Goal: Information Seeking & Learning: Learn about a topic

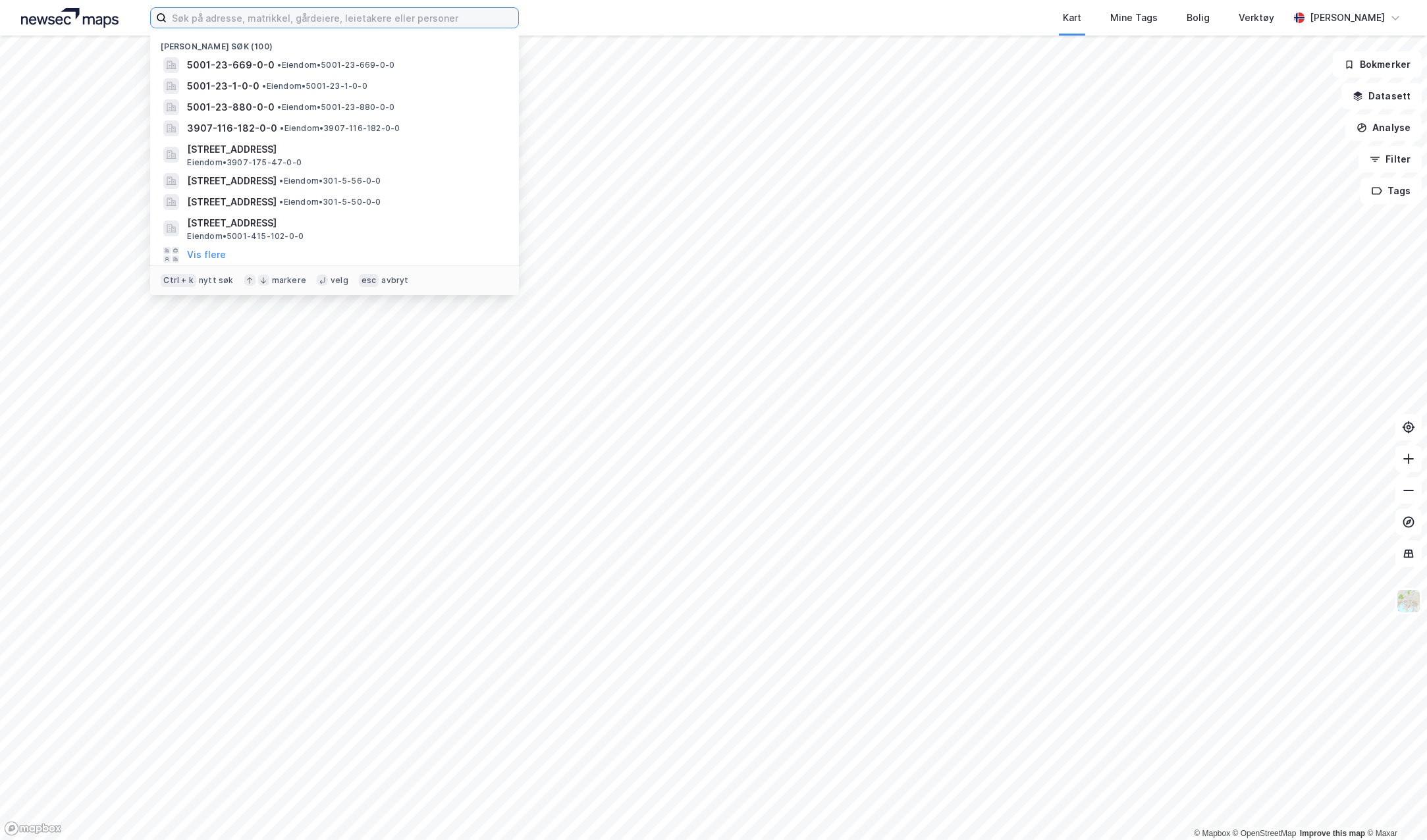
click at [197, 19] on input at bounding box center [343, 17] width 352 height 19
click at [268, 62] on span "5001-23-669-0-0" at bounding box center [231, 65] width 88 height 16
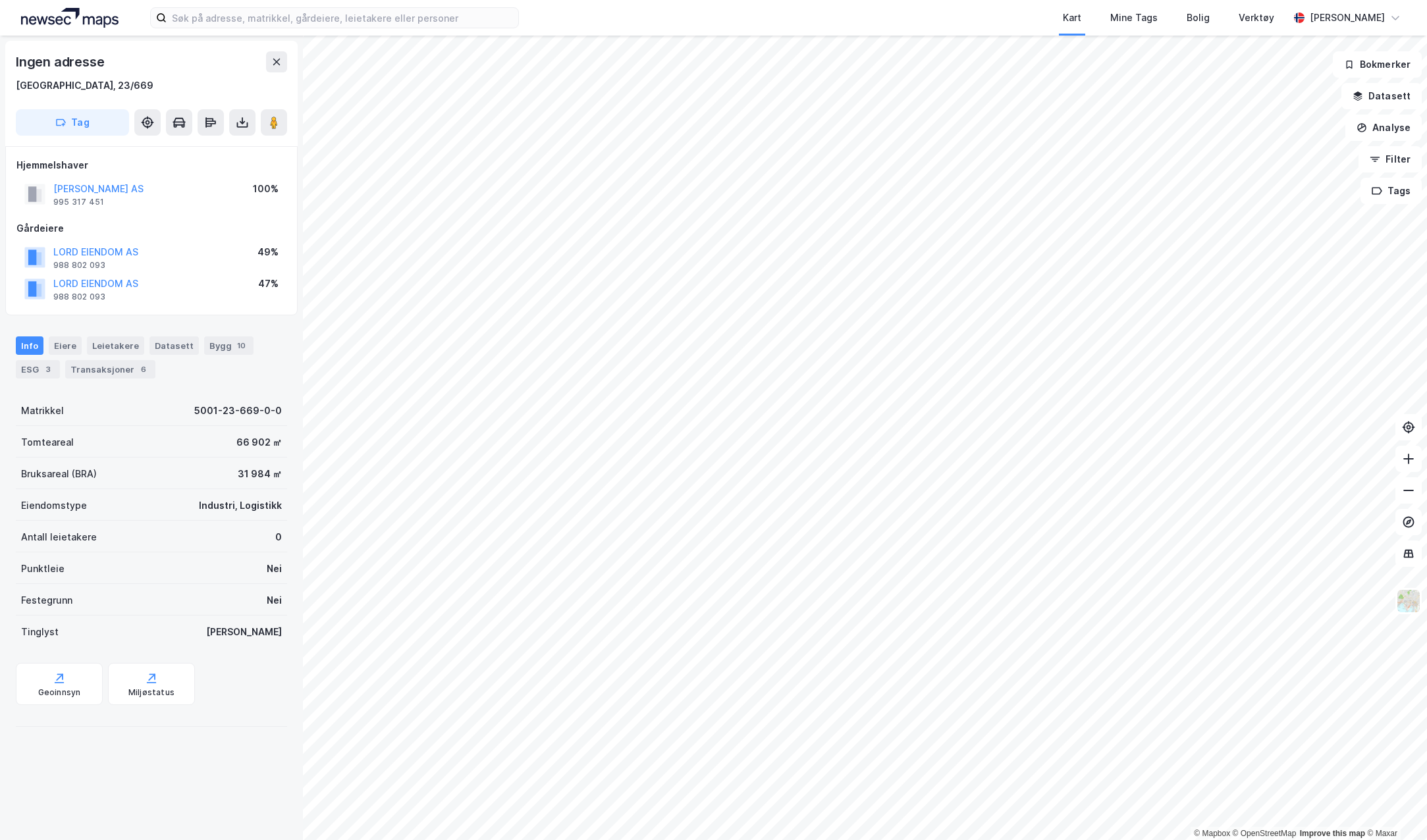
click at [1059, 0] on html "Kart Mine Tags Bolig Verktøy [PERSON_NAME] © Mapbox © OpenStreetMap Improve thi…" at bounding box center [713, 420] width 1427 height 840
click at [929, 0] on html "Kart Mine Tags Bolig Verktøy [PERSON_NAME] © Mapbox © OpenStreetMap Improve thi…" at bounding box center [713, 420] width 1427 height 840
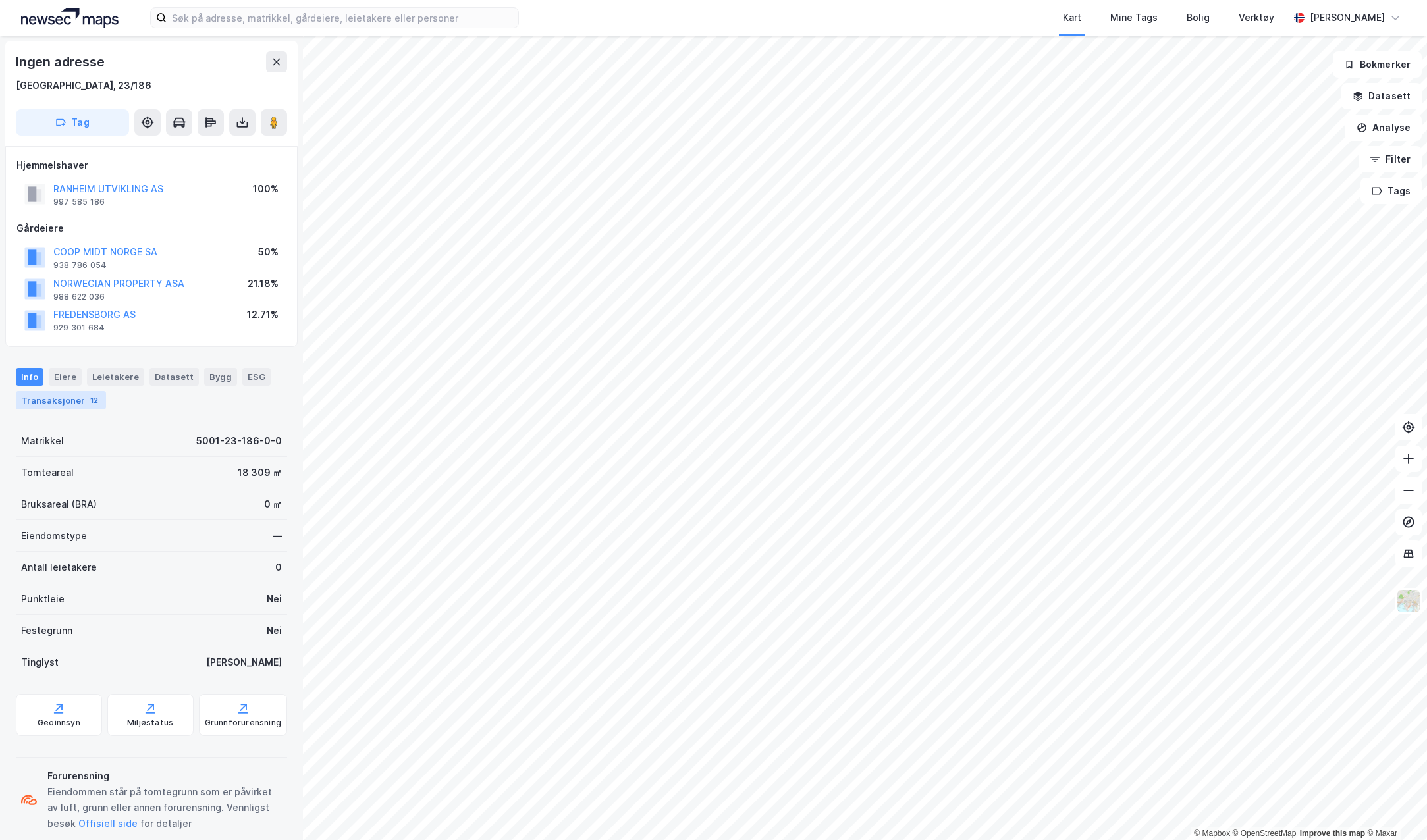
click at [80, 403] on div "Transaksjoner 12" at bounding box center [61, 400] width 90 height 19
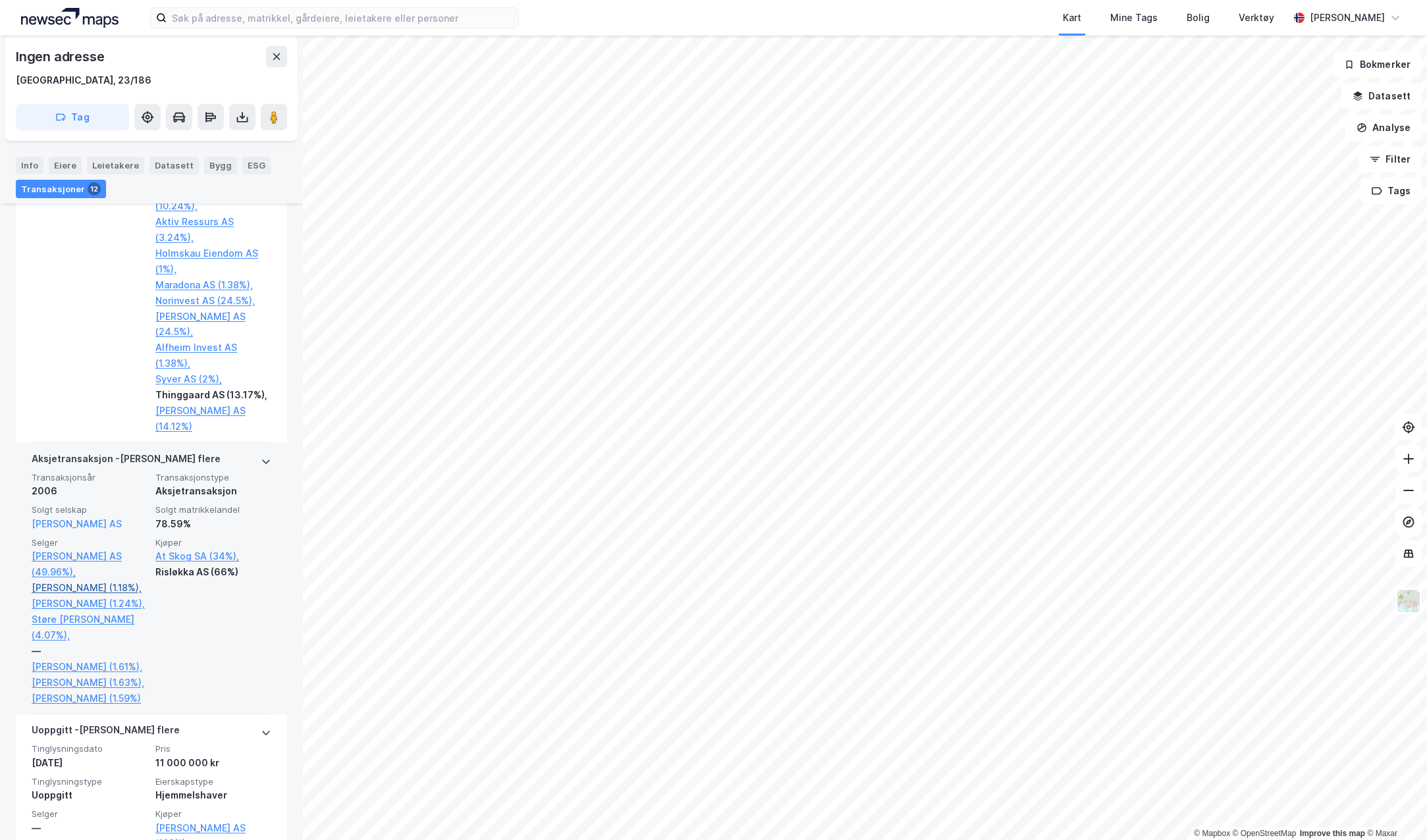
scroll to position [2648, 0]
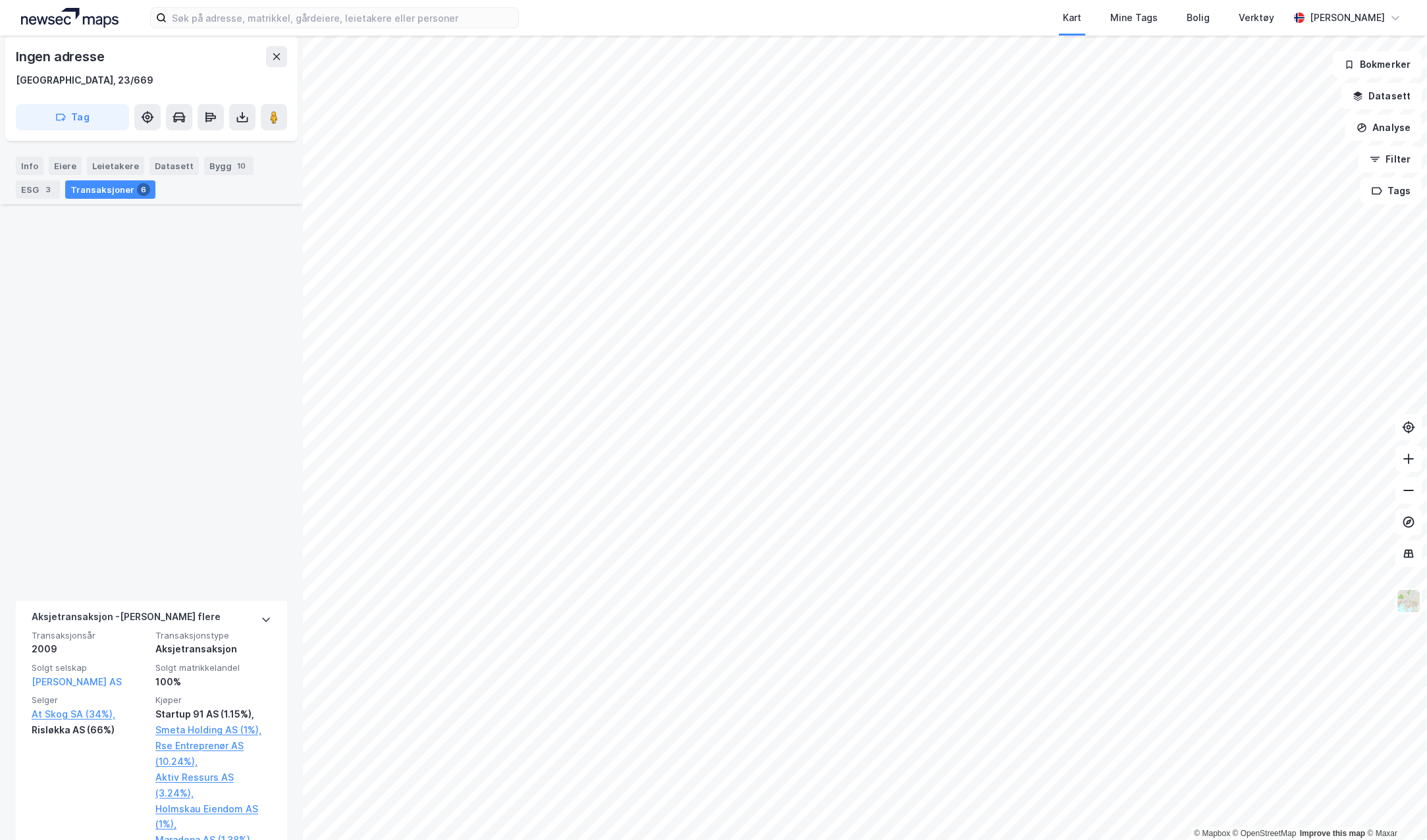
scroll to position [1098, 0]
